Goal: Obtain resource: Download file/media

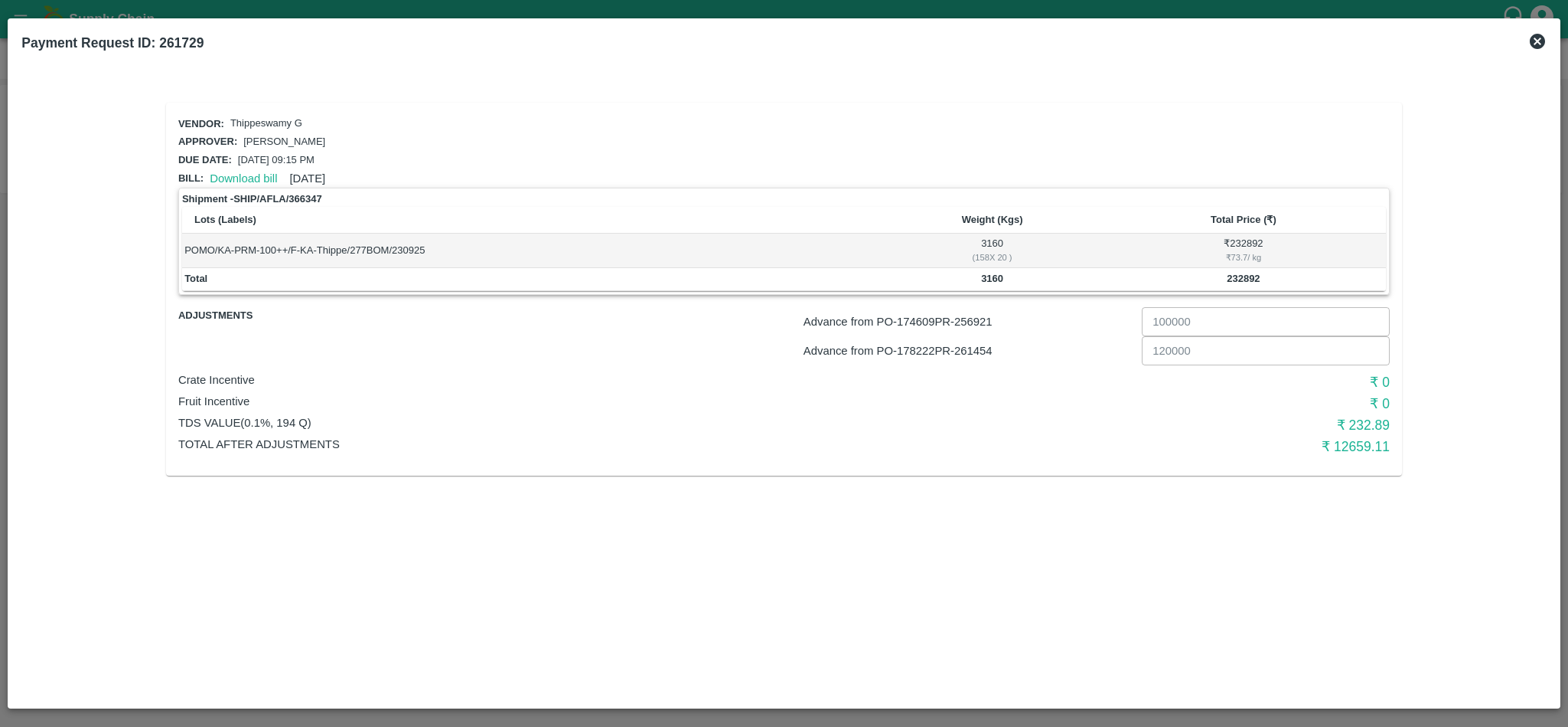
click at [239, 166] on div "Download bill [DATE]" at bounding box center [265, 175] width 122 height 23
click at [247, 177] on link "Download bill" at bounding box center [243, 178] width 68 height 12
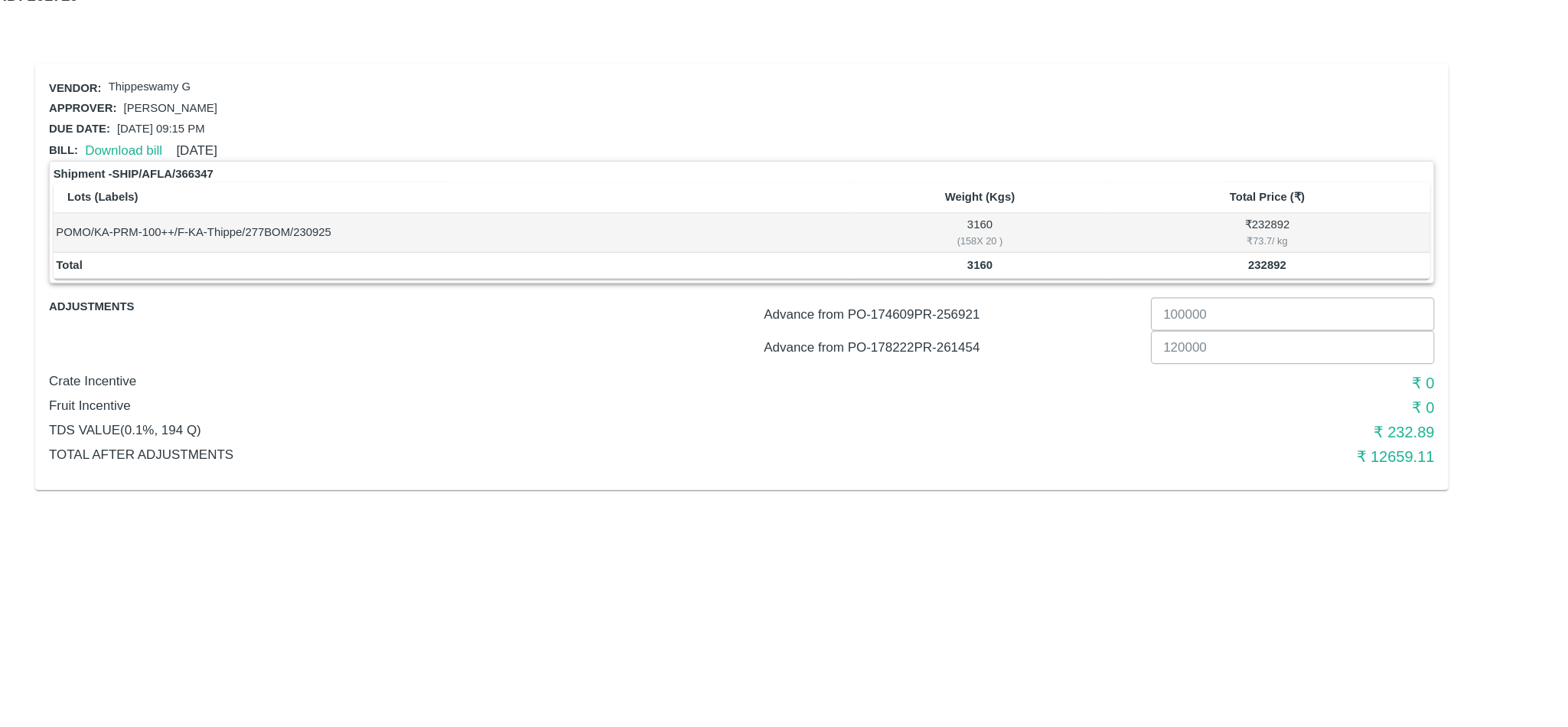
click at [977, 347] on p "Advance from PO- 178222 PR- 261454" at bounding box center [970, 351] width 332 height 17
copy p "261454"
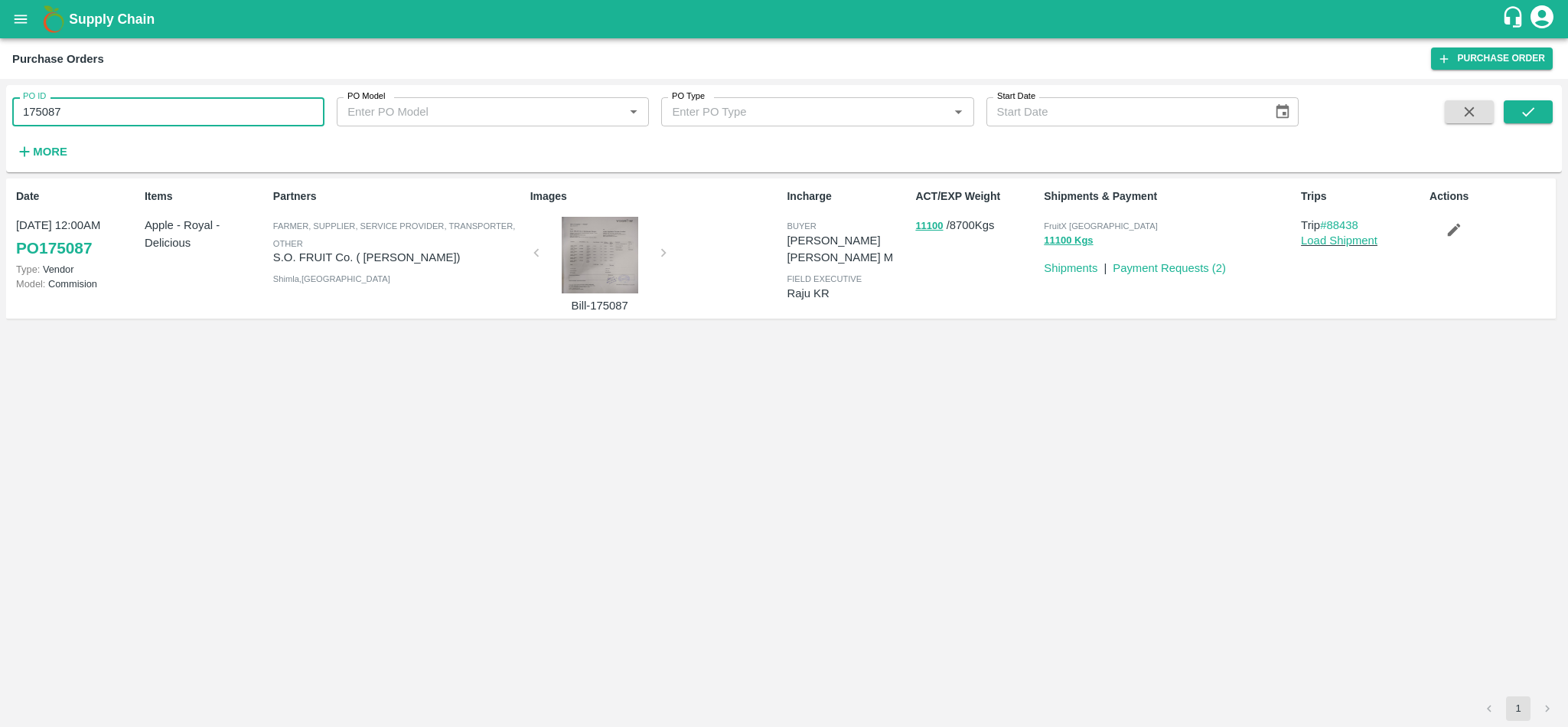
click at [179, 105] on input "175087" at bounding box center [168, 111] width 312 height 29
paste input "text"
type input "178221"
click at [1536, 108] on button "submit" at bounding box center [1528, 111] width 49 height 23
